Goal: Task Accomplishment & Management: Use online tool/utility

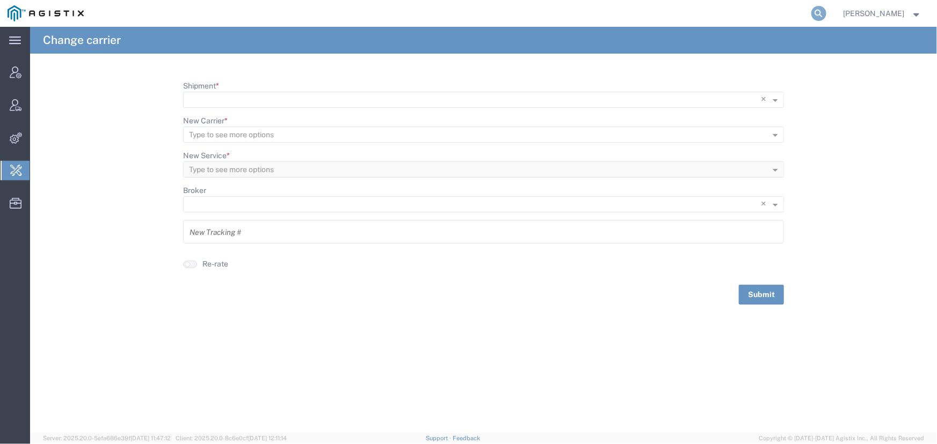
click at [816, 11] on icon at bounding box center [818, 13] width 15 height 15
type input "abbott"
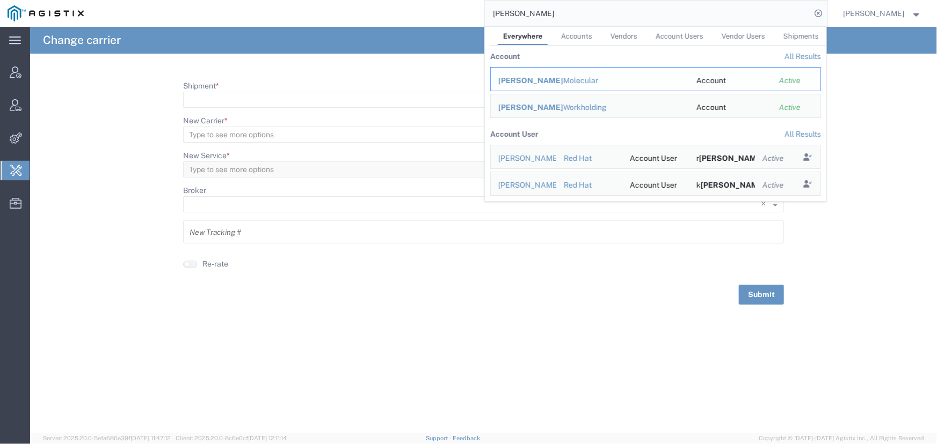
click at [548, 81] on div "Abbott Molecular" at bounding box center [589, 80] width 183 height 11
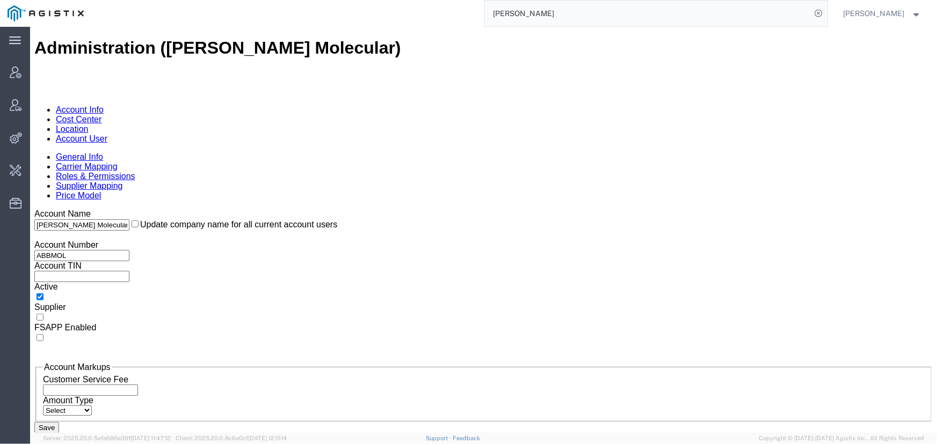
click at [107, 134] on link "Account User" at bounding box center [81, 138] width 52 height 9
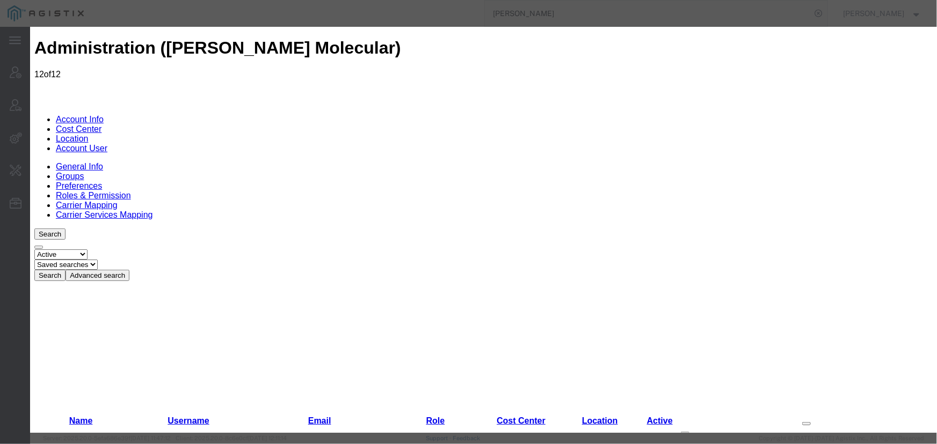
select select "COSTCENTER"
select select "60371"
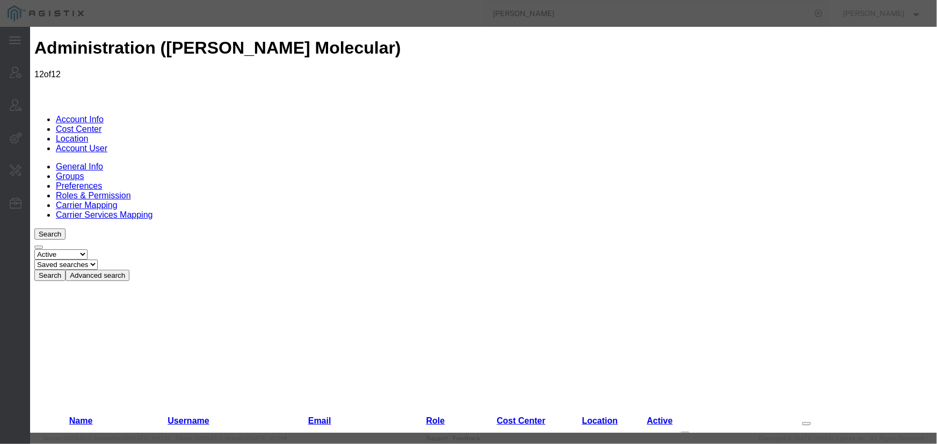
select select "COSTCENTER"
select select "60371"
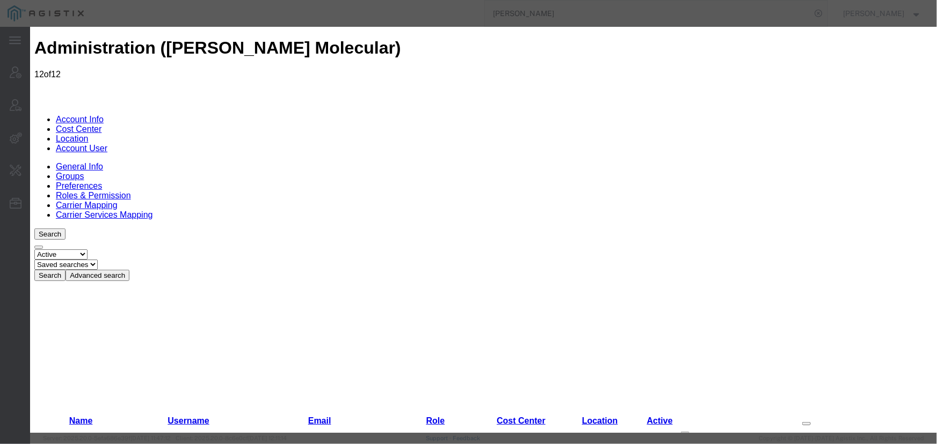
select select "COSTCENTER"
select select "60371"
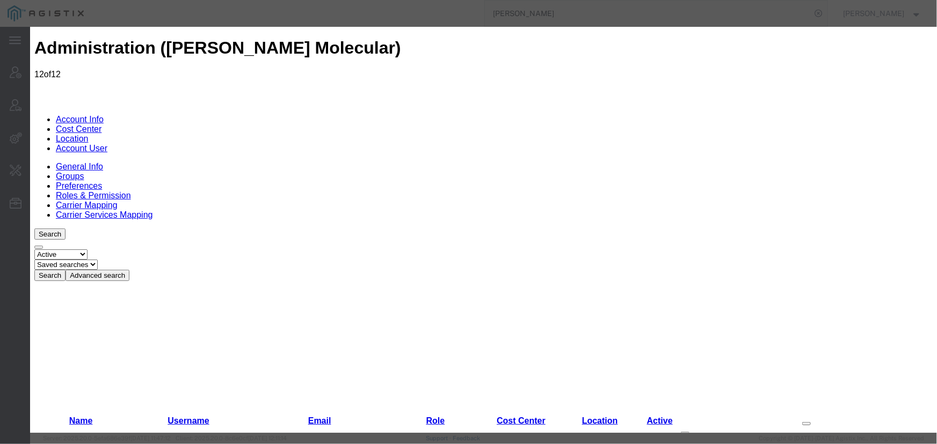
select select "COSTCENTER"
select select "60371"
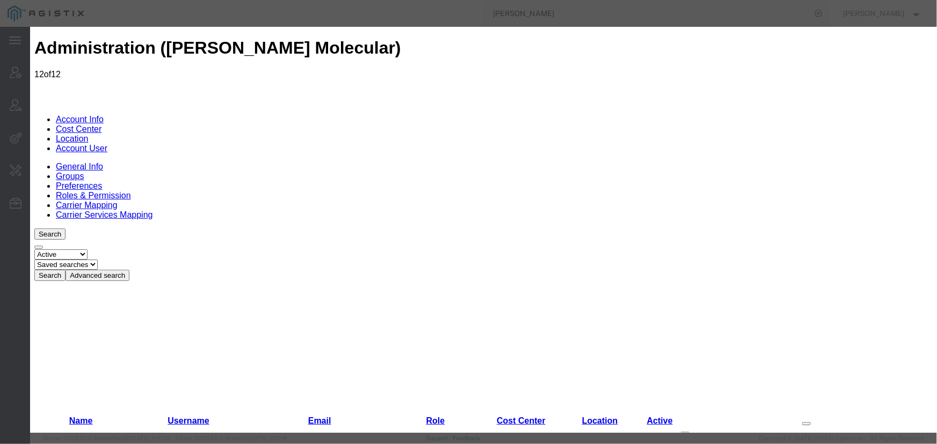
select select "COSTCENTER"
select select "60371"
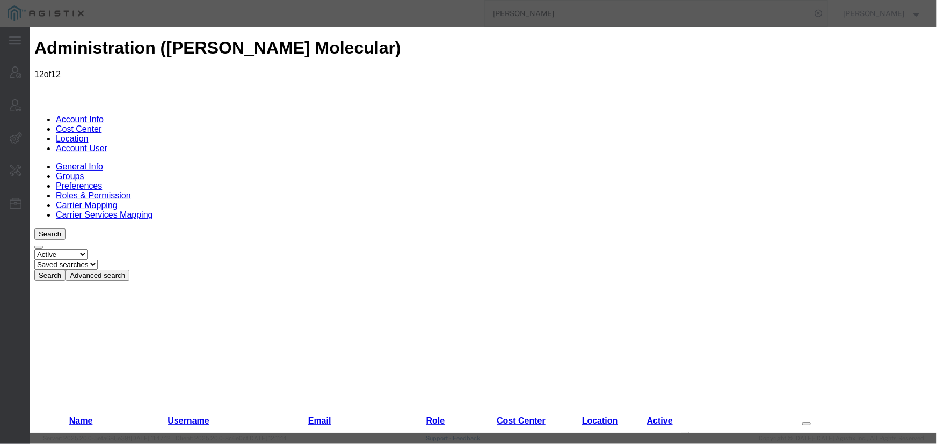
select select "COSTCENTER"
select select "60371"
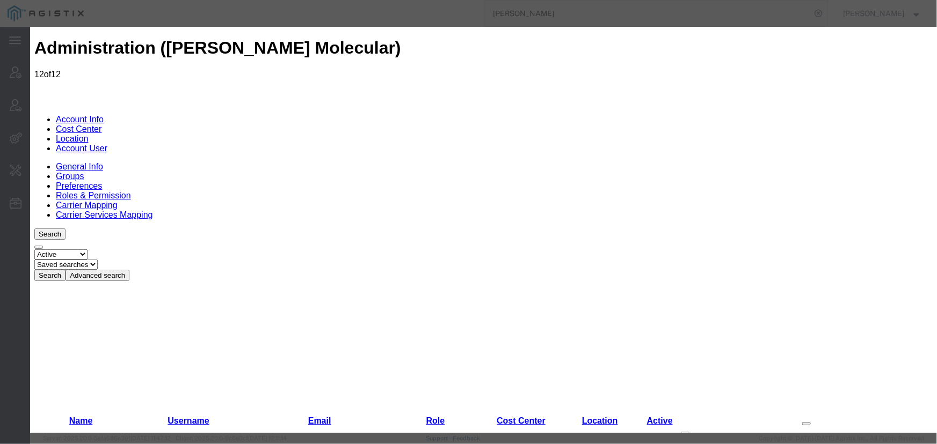
select select "COSTCENTER"
select select "60371"
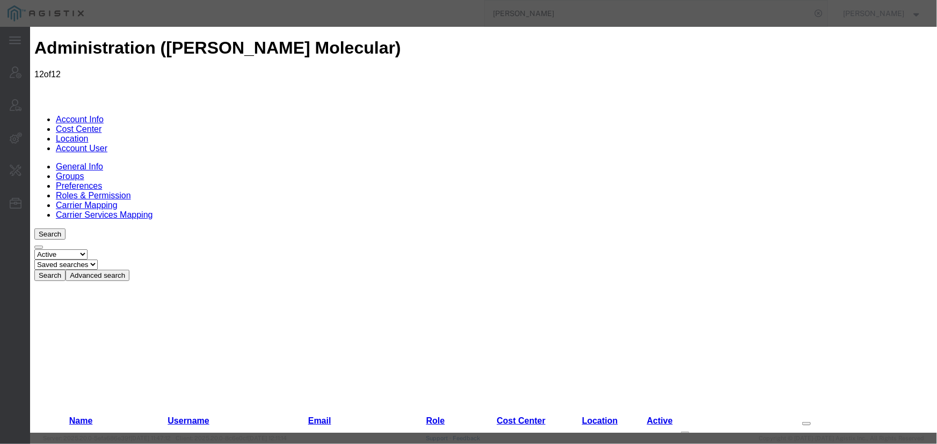
select select "COSTCENTER"
select select "60371"
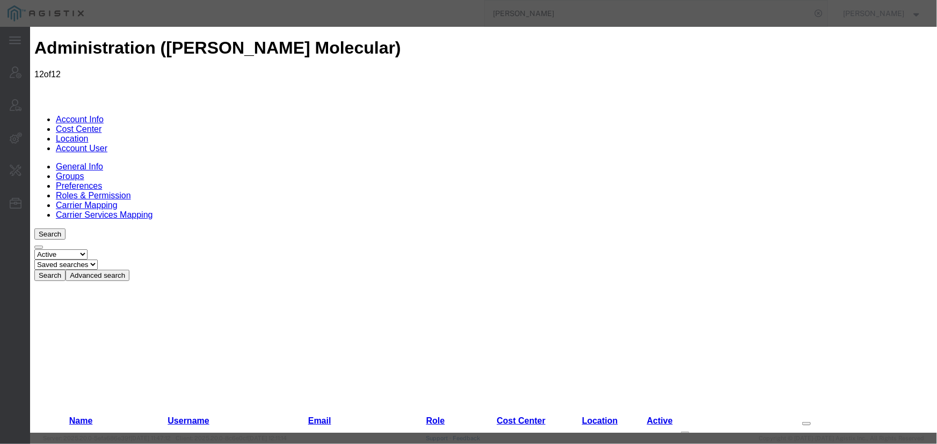
select select "COSTCENTER"
select select "60371"
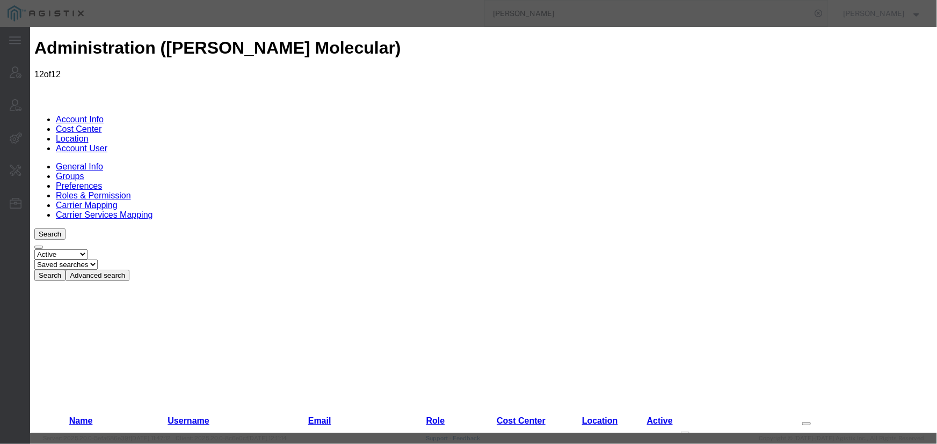
select select "COSTCENTER"
select select "60371"
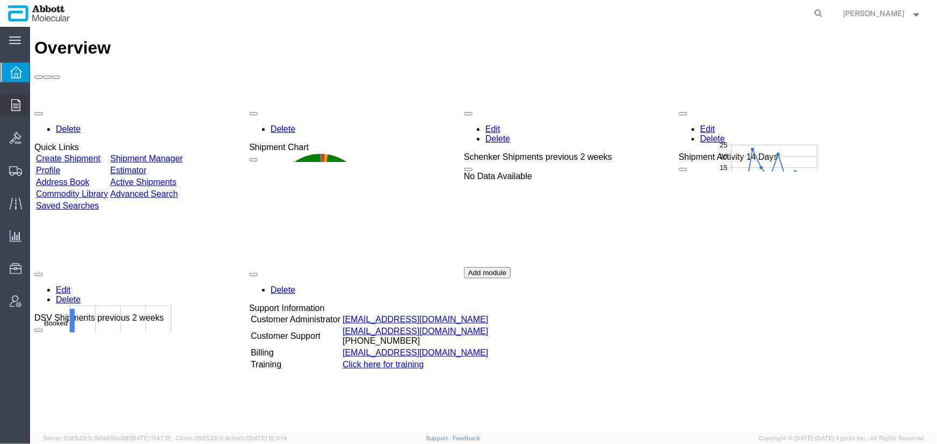
click at [13, 100] on icon at bounding box center [15, 105] width 9 height 12
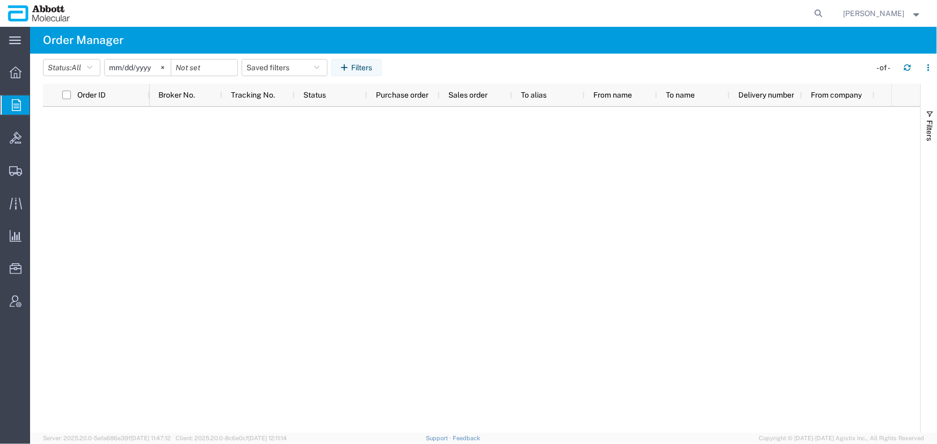
click at [876, 97] on div "Broker No. Tracking No. Status Purchase order Sales order To alias From name To…" at bounding box center [520, 95] width 741 height 23
click at [930, 65] on icon "button" at bounding box center [928, 68] width 8 height 8
click at [888, 139] on agx-table-column-manager-action "Manage columns" at bounding box center [873, 138] width 60 height 21
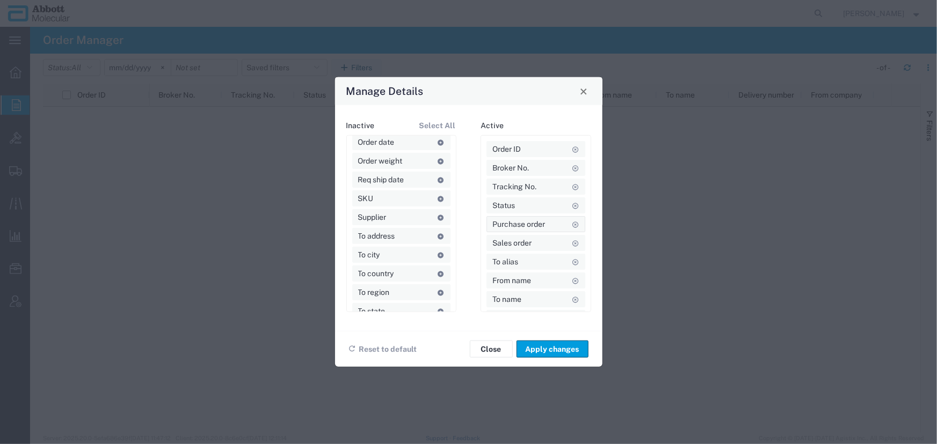
scroll to position [33, 0]
click at [585, 99] on div "Manage Details" at bounding box center [468, 91] width 267 height 28
click at [583, 90] on span "Close" at bounding box center [584, 91] width 8 height 8
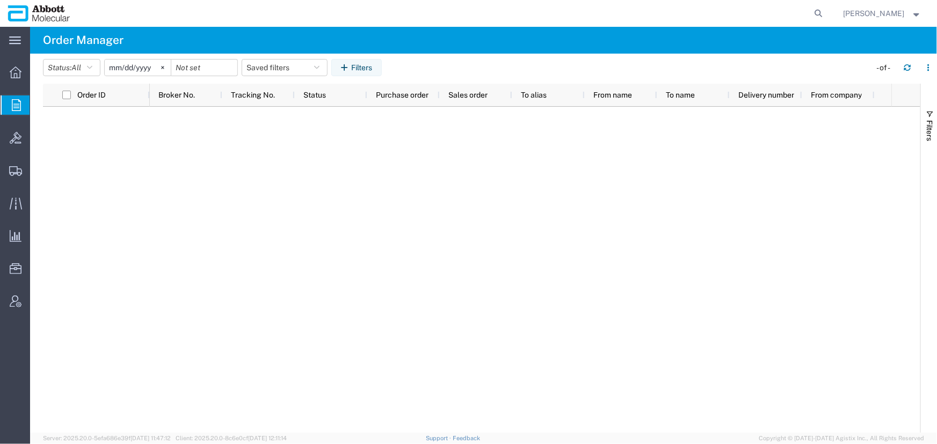
click at [889, 7] on button "Jarrod Kec" at bounding box center [882, 13] width 79 height 13
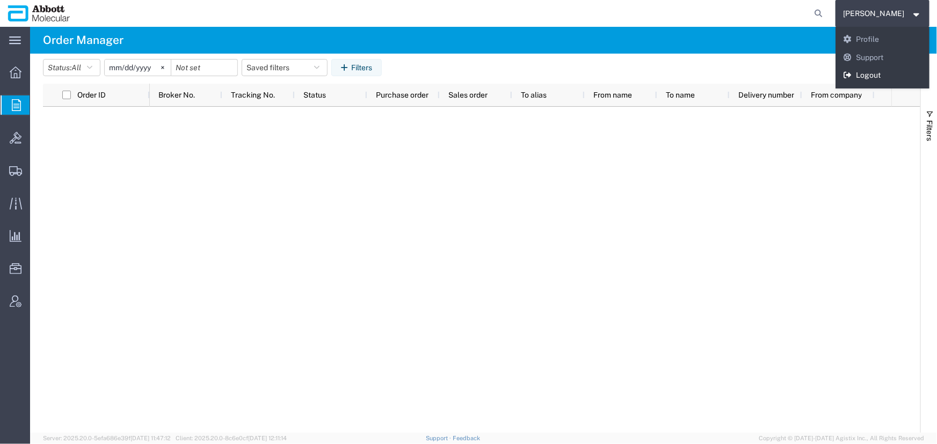
click at [889, 76] on link "Logout" at bounding box center [882, 76] width 94 height 18
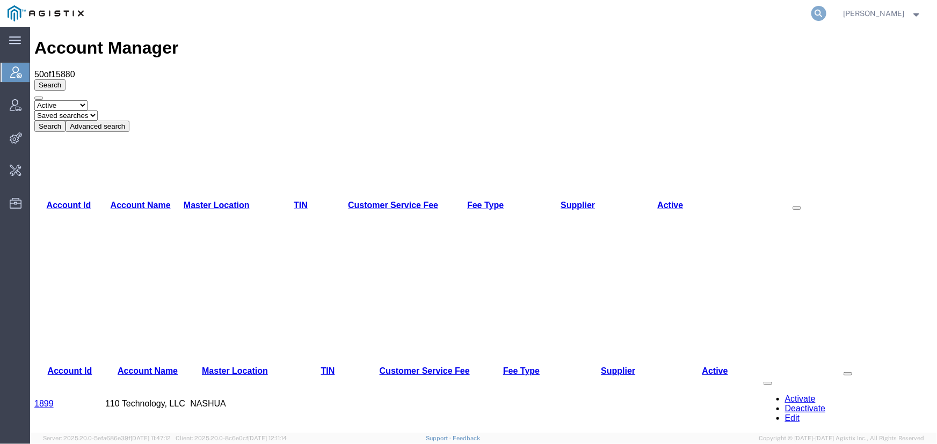
click at [817, 16] on icon at bounding box center [818, 13] width 15 height 15
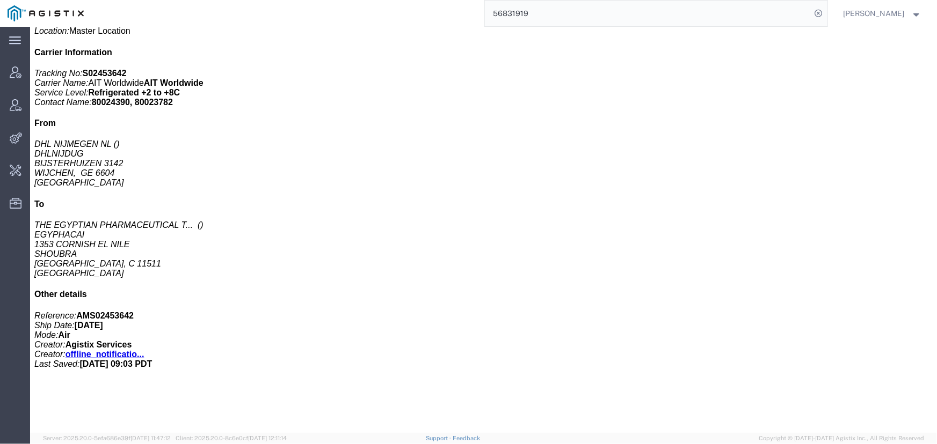
scroll to position [244, 0]
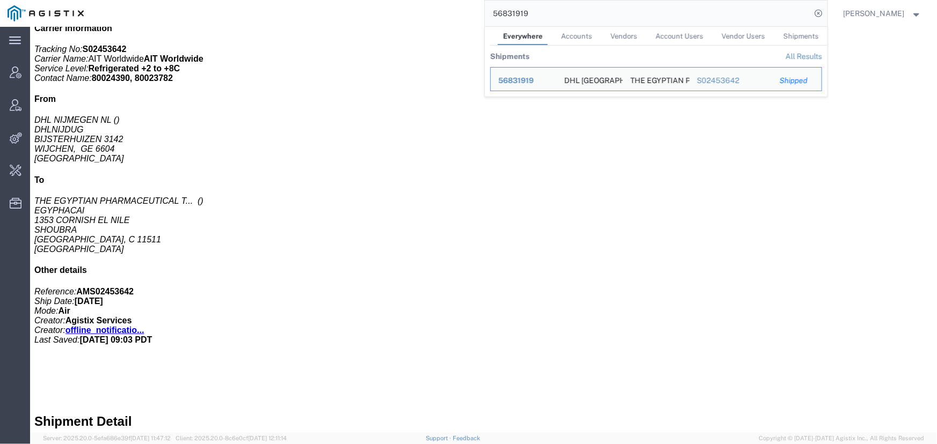
click b "0.00"
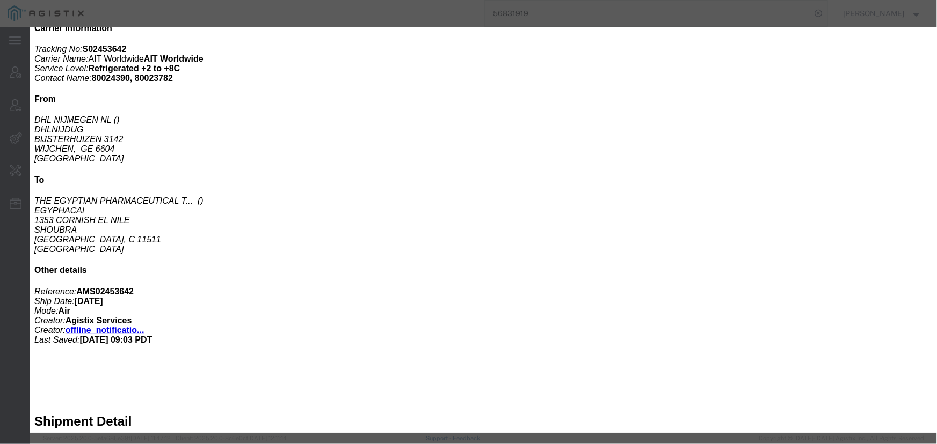
drag, startPoint x: 739, startPoint y: 30, endPoint x: 704, endPoint y: 25, distance: 34.7
click icon "button"
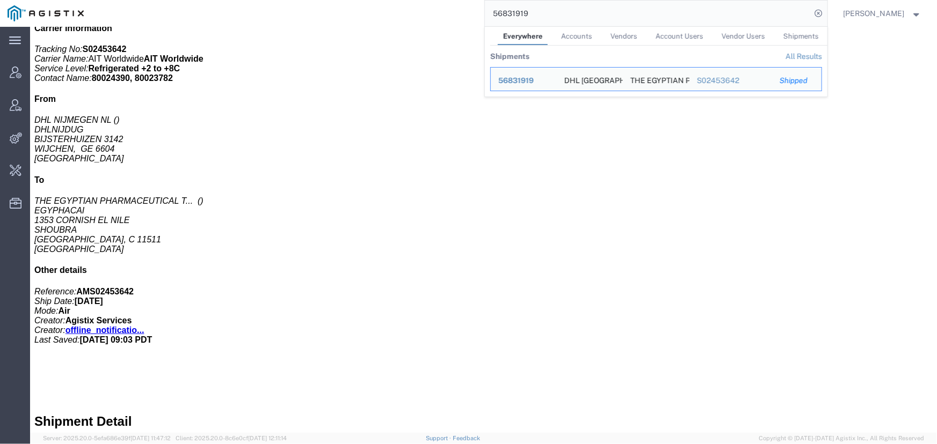
drag, startPoint x: 564, startPoint y: 11, endPoint x: 275, endPoint y: 11, distance: 288.2
click at [275, 11] on div "56831919 Everywhere Accounts Vendors Account Users Vendor Users Shipments Shipm…" at bounding box center [459, 13] width 736 height 27
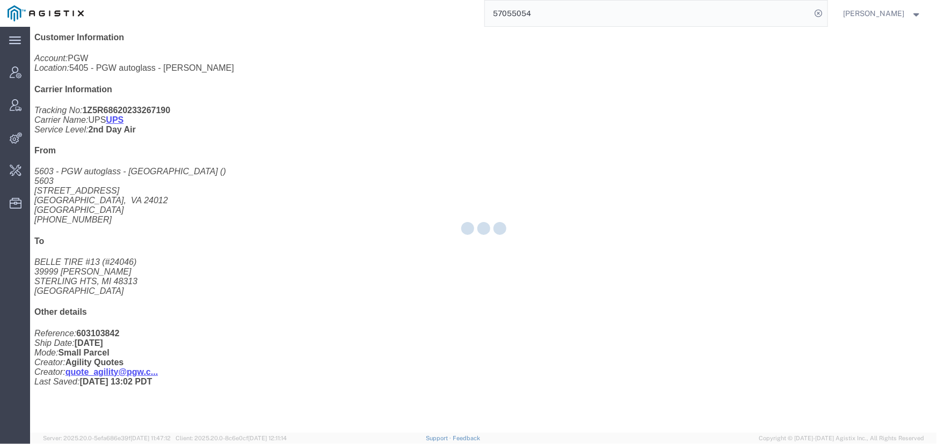
scroll to position [235, 0]
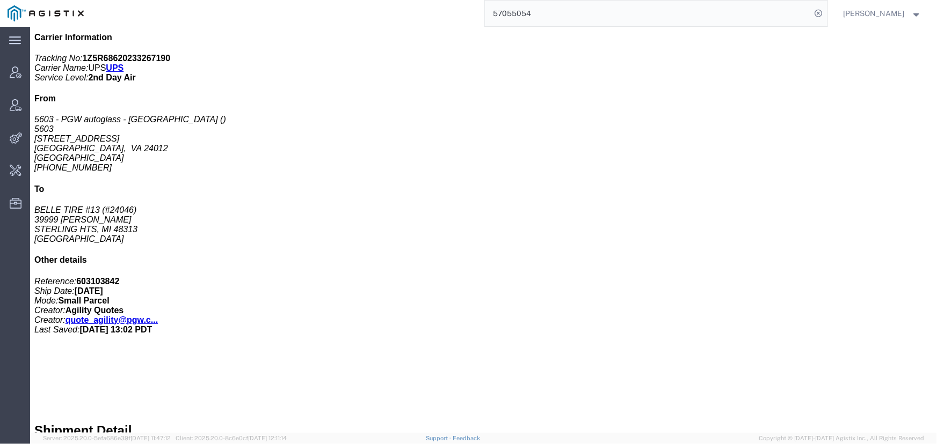
drag, startPoint x: 548, startPoint y: 11, endPoint x: 360, endPoint y: 7, distance: 187.9
click at [360, 7] on div "57055054" at bounding box center [459, 13] width 736 height 27
type input "[EMAIL_ADDRESS][DOMAIN_NAME]"
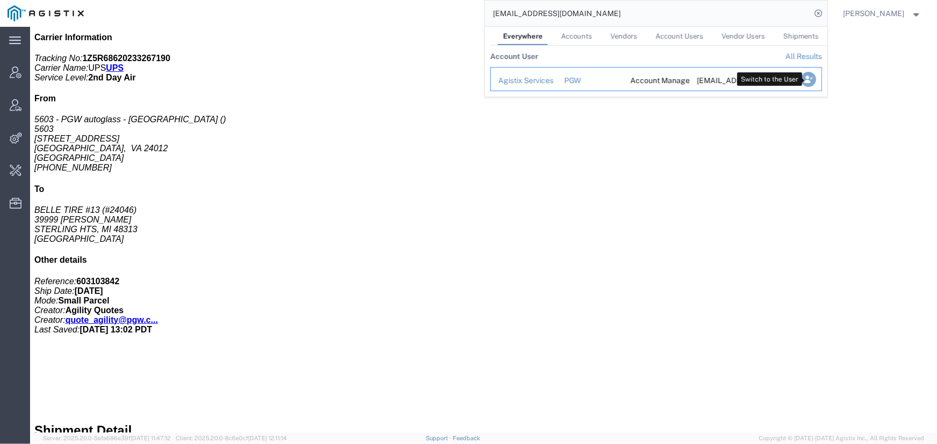
click at [809, 78] on icon "Search Results" at bounding box center [807, 79] width 15 height 15
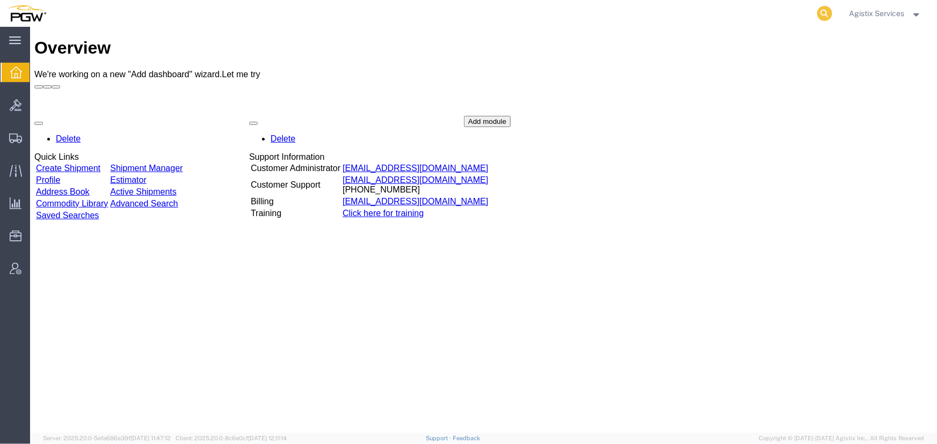
click at [820, 16] on icon at bounding box center [824, 13] width 15 height 15
type input "57055054"
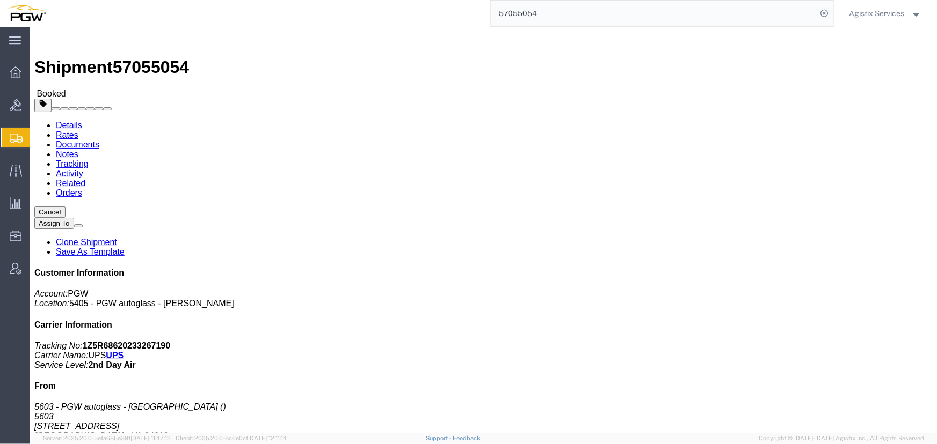
click span "button"
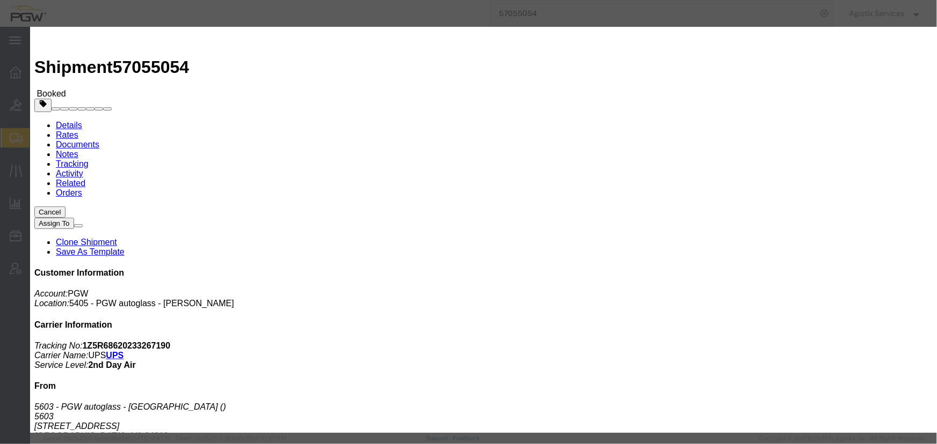
click div "[DATE] 6:02 PM"
click input "6:02 PM"
type input "10:00 AM"
click button "Apply"
click div "Oct 08 2025 11:00 AM"
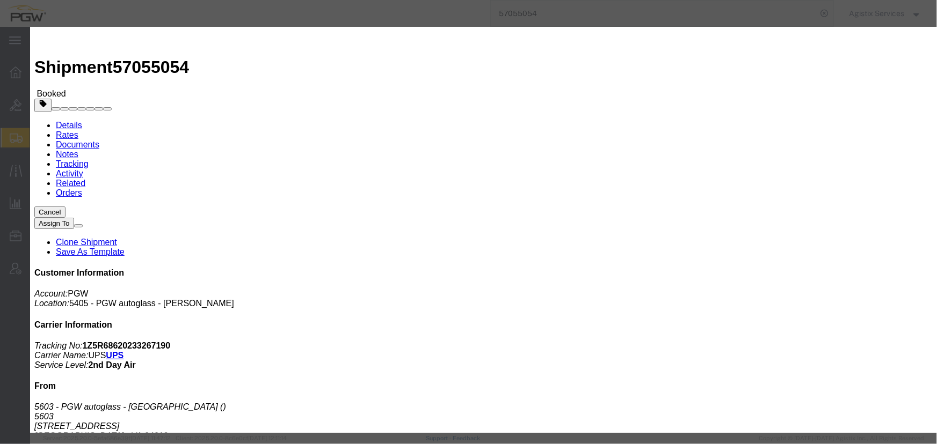
type input "2:00 PM"
click button "Apply"
click div "[DATE] 3:00 PM"
click button "Apply"
click button "Save"
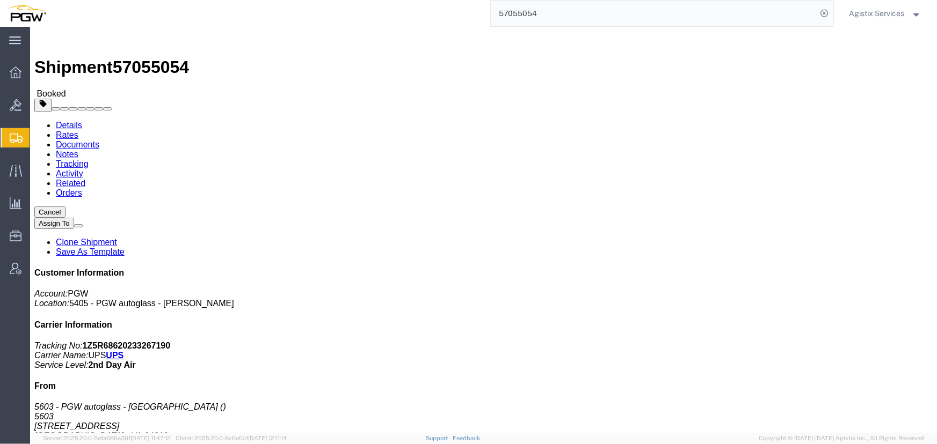
click button "Close"
click at [878, 16] on span "Agistix Services" at bounding box center [876, 14] width 55 height 12
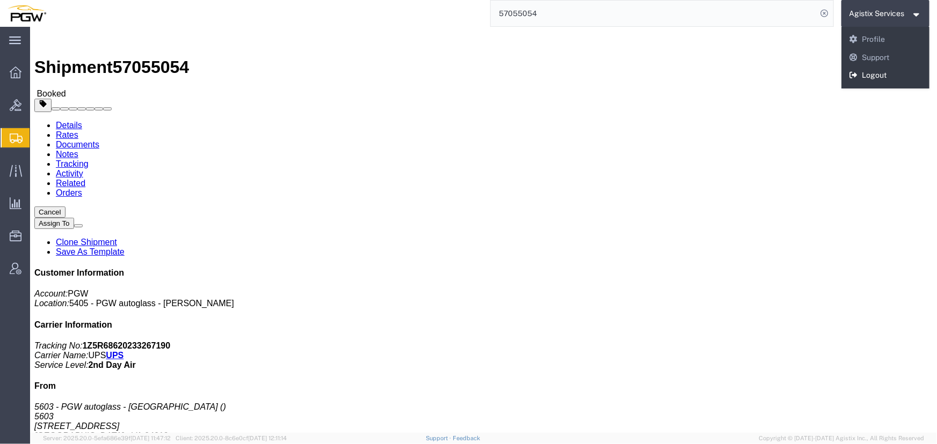
click at [882, 70] on link "Logout" at bounding box center [885, 76] width 89 height 18
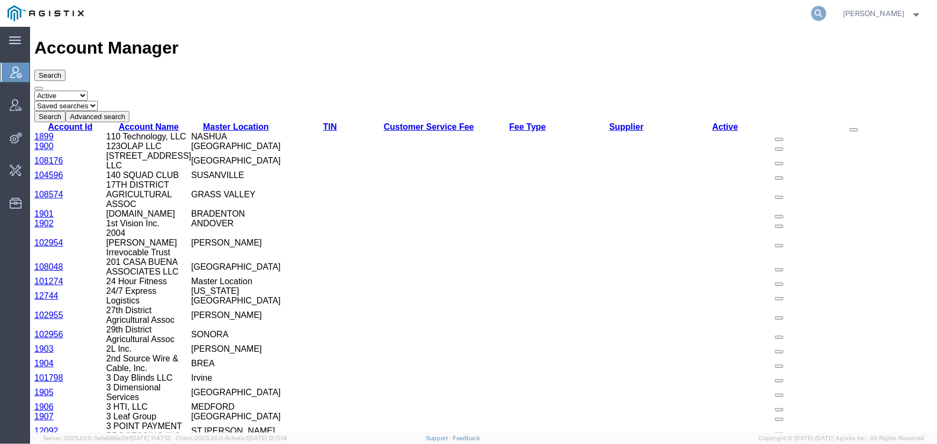
click at [816, 11] on icon at bounding box center [818, 13] width 15 height 15
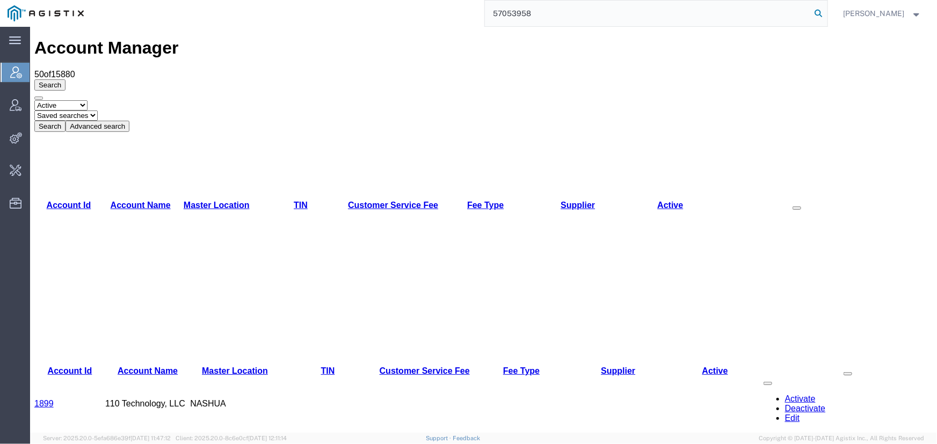
type input "57053958"
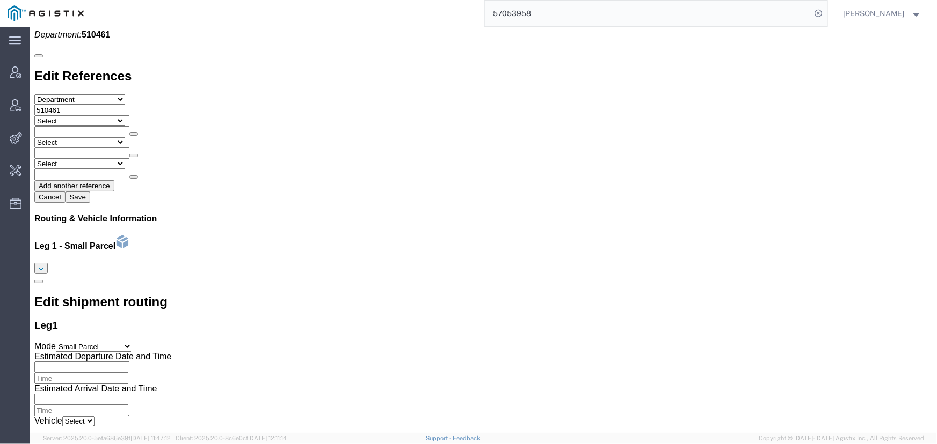
scroll to position [1224, 0]
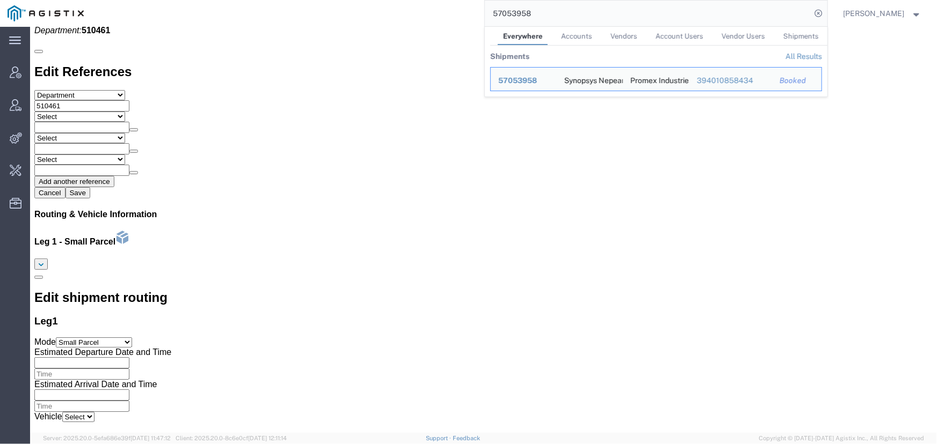
drag, startPoint x: 274, startPoint y: 311, endPoint x: 184, endPoint y: 311, distance: 90.2
click b "[PERSON_NAME][EMAIL_ADDRESS][DOMAIN_NAME], [EMAIL_ADDRESS][DOMAIN_NAME], [EMAIL…"
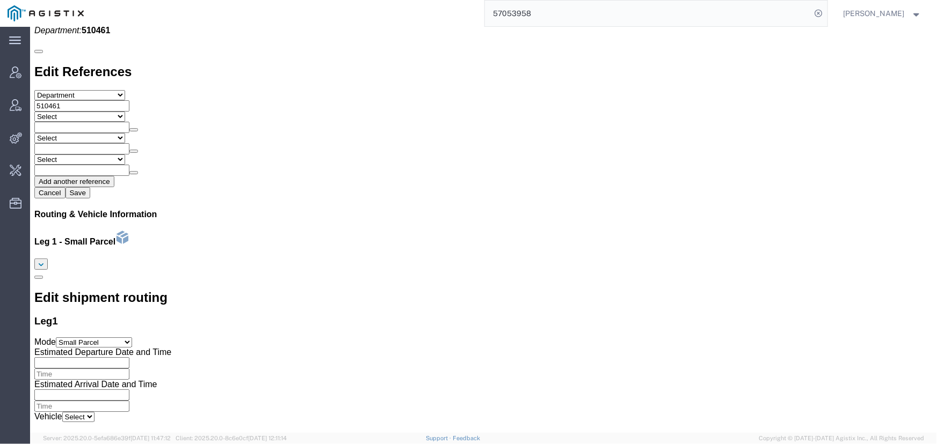
copy b "[PERSON_NAME][EMAIL_ADDRESS][DOMAIN_NAME]"
